Goal: Submit feedback/report problem

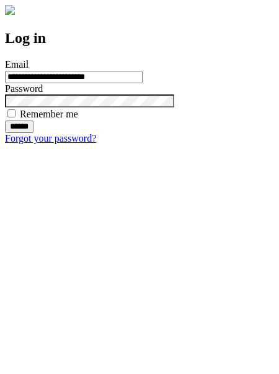
type input "**********"
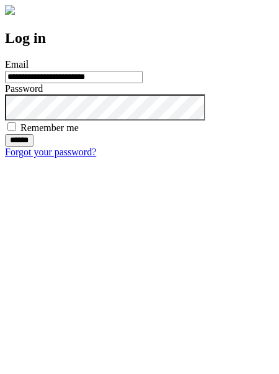
click at [34, 146] on input "******" at bounding box center [19, 140] width 29 height 12
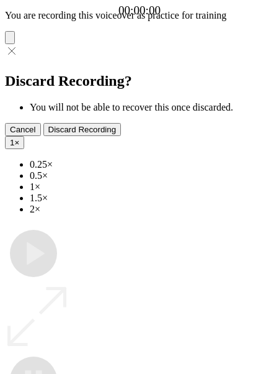
type input "**********"
